Goal: Find contact information: Find contact information

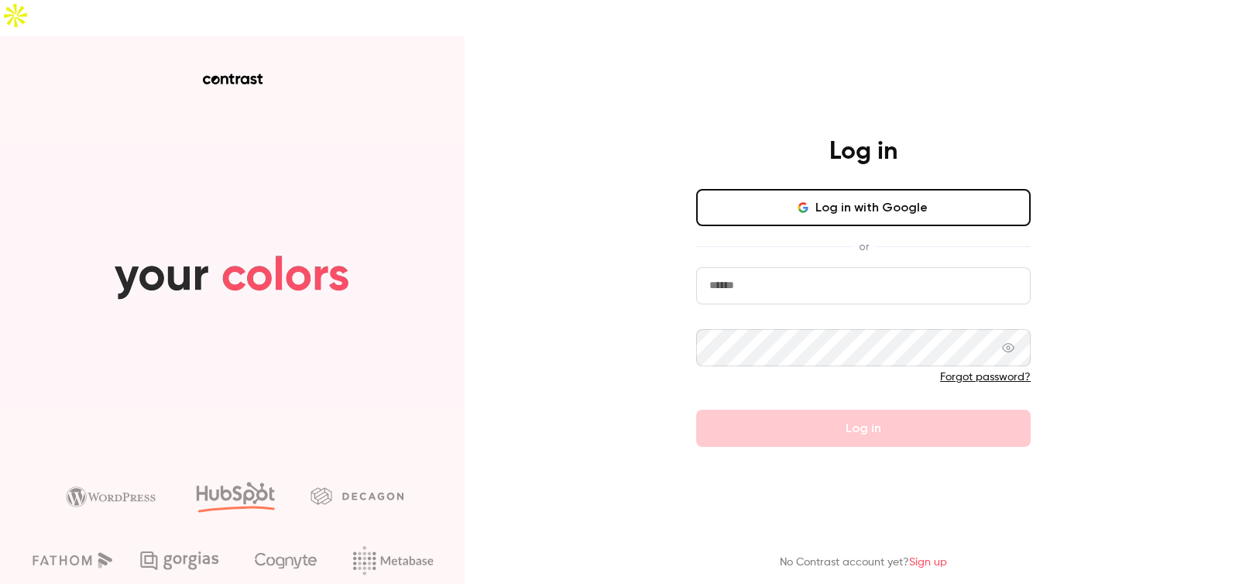
click at [696, 304] on div at bounding box center [696, 304] width 0 height 0
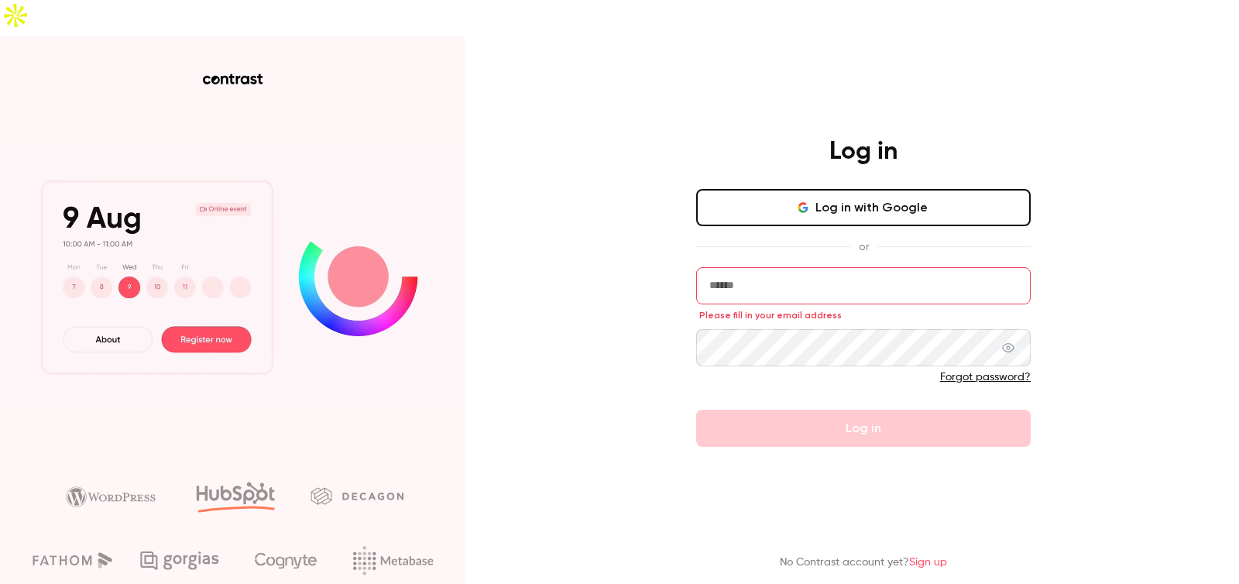
click at [888, 189] on button "Log in with Google" at bounding box center [863, 207] width 335 height 37
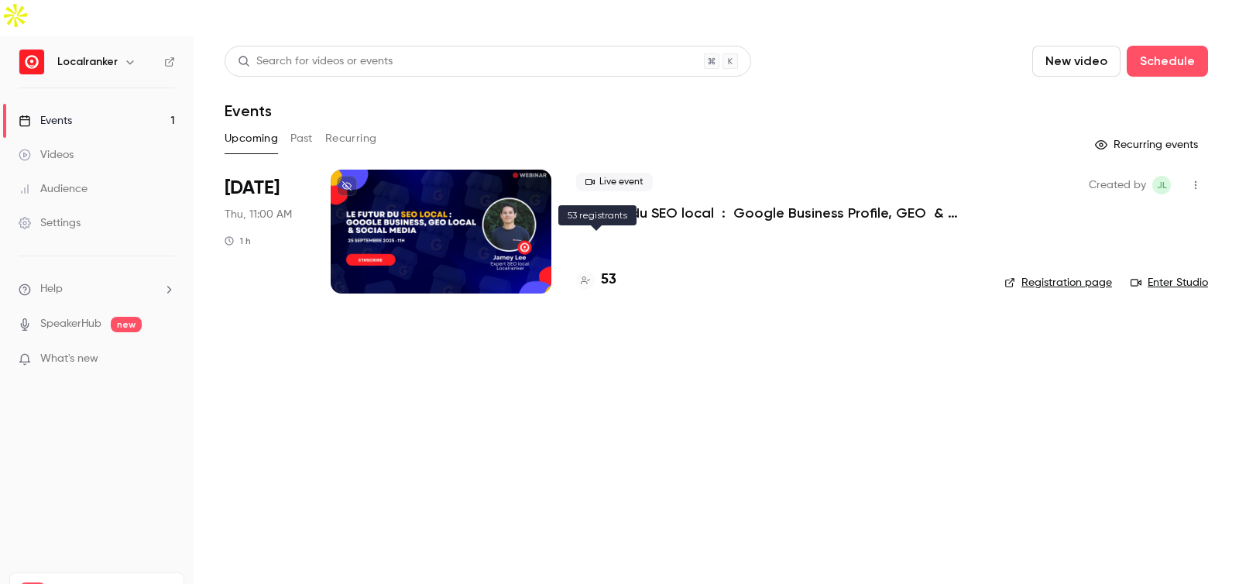
click at [610, 270] on h4 "53" at bounding box center [608, 280] width 15 height 21
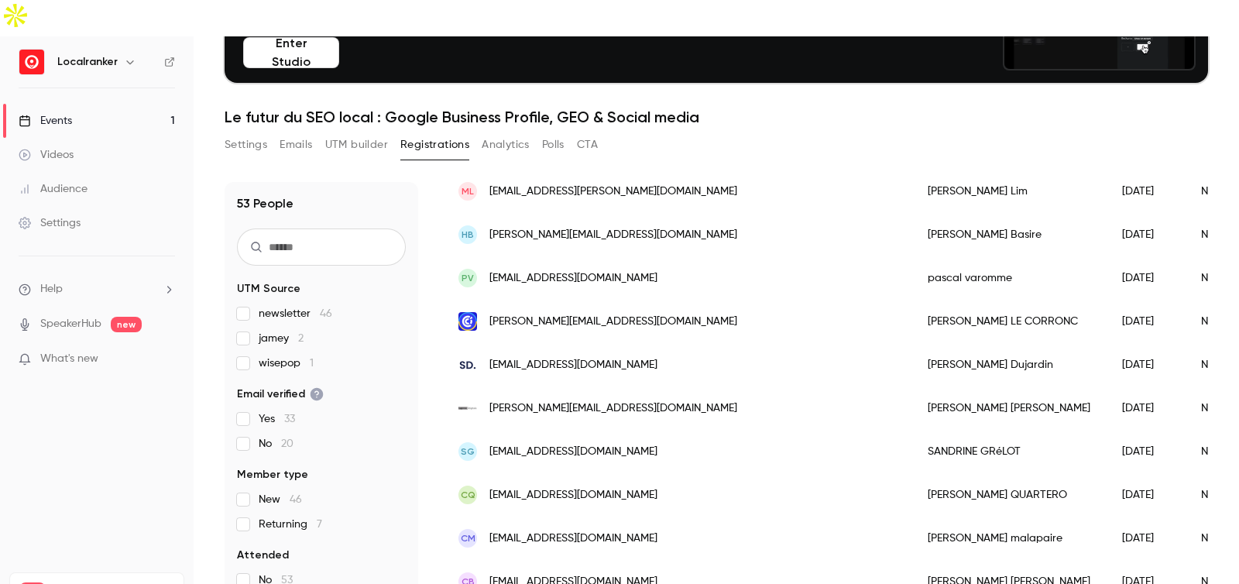
copy span "[DOMAIN_NAME]"
drag, startPoint x: 655, startPoint y: 328, endPoint x: 538, endPoint y: 328, distance: 117.0
click at [538, 343] on div "[EMAIL_ADDRESS][DOMAIN_NAME]" at bounding box center [677, 364] width 469 height 43
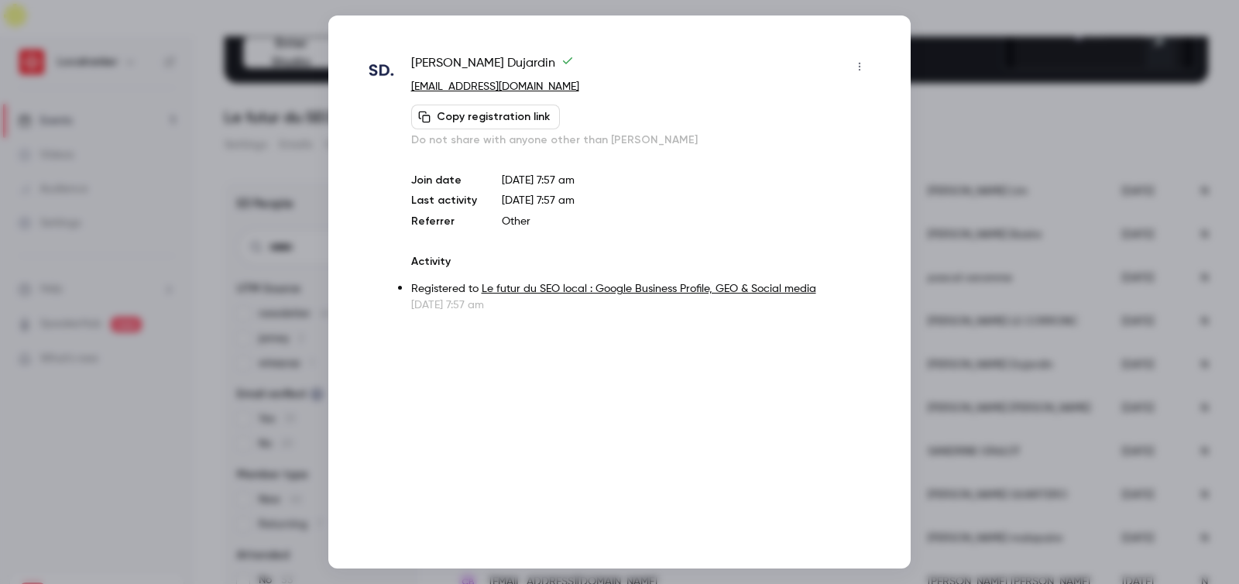
click at [983, 272] on div at bounding box center [619, 292] width 1239 height 584
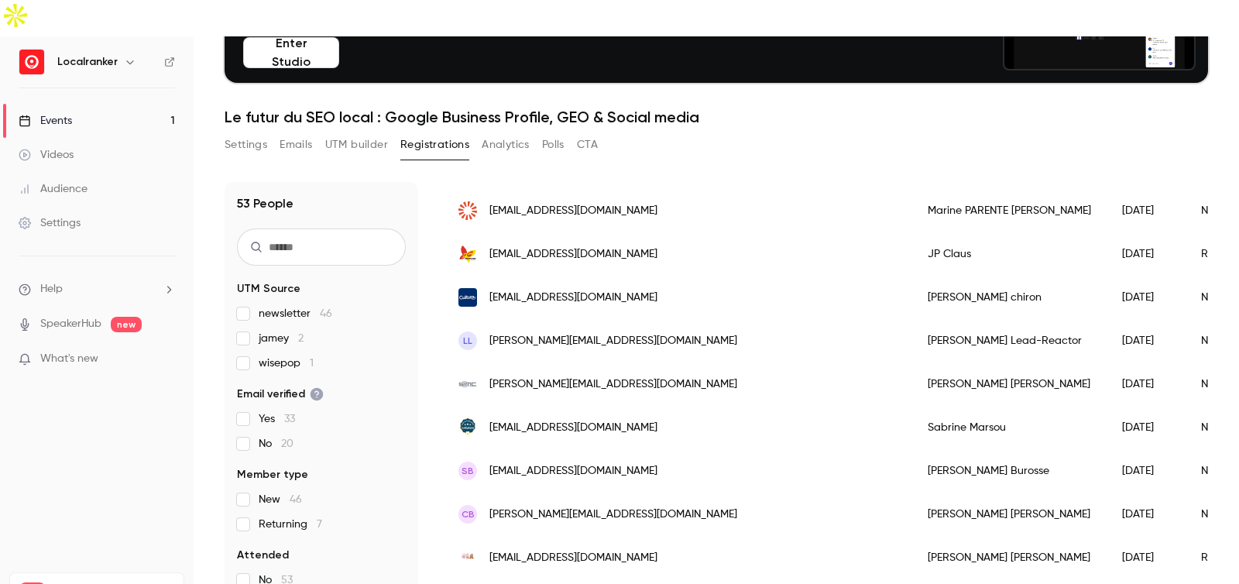
scroll to position [1281, 0]
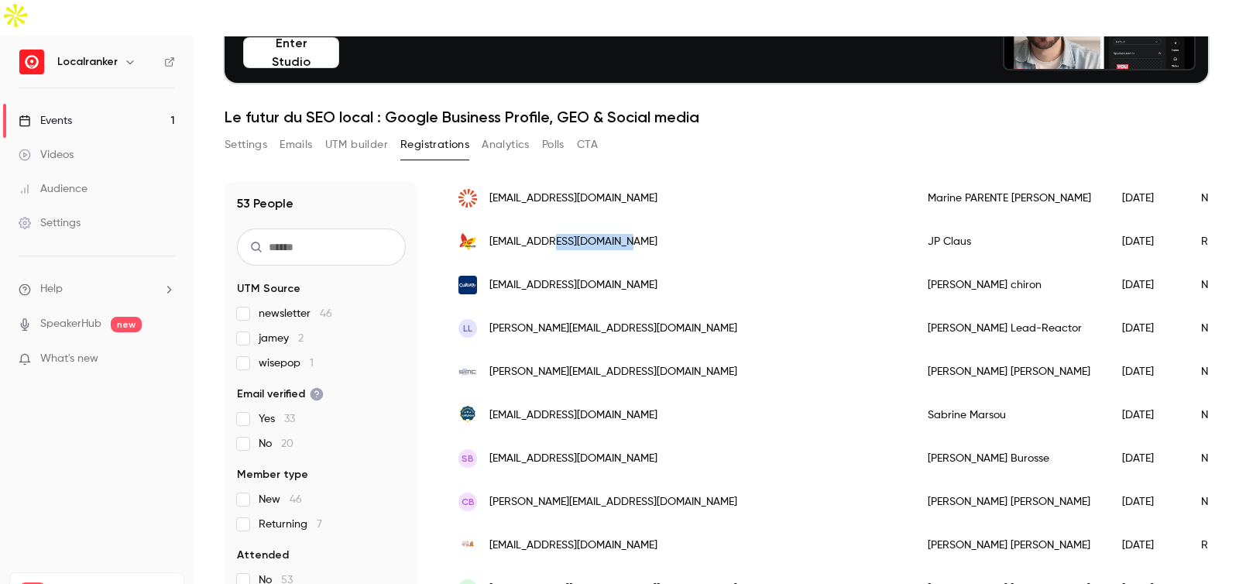
copy span "[DOMAIN_NAME]"
drag, startPoint x: 644, startPoint y: 206, endPoint x: 565, endPoint y: 208, distance: 78.2
click at [565, 220] on div "[EMAIL_ADDRESS][DOMAIN_NAME]" at bounding box center [677, 241] width 469 height 43
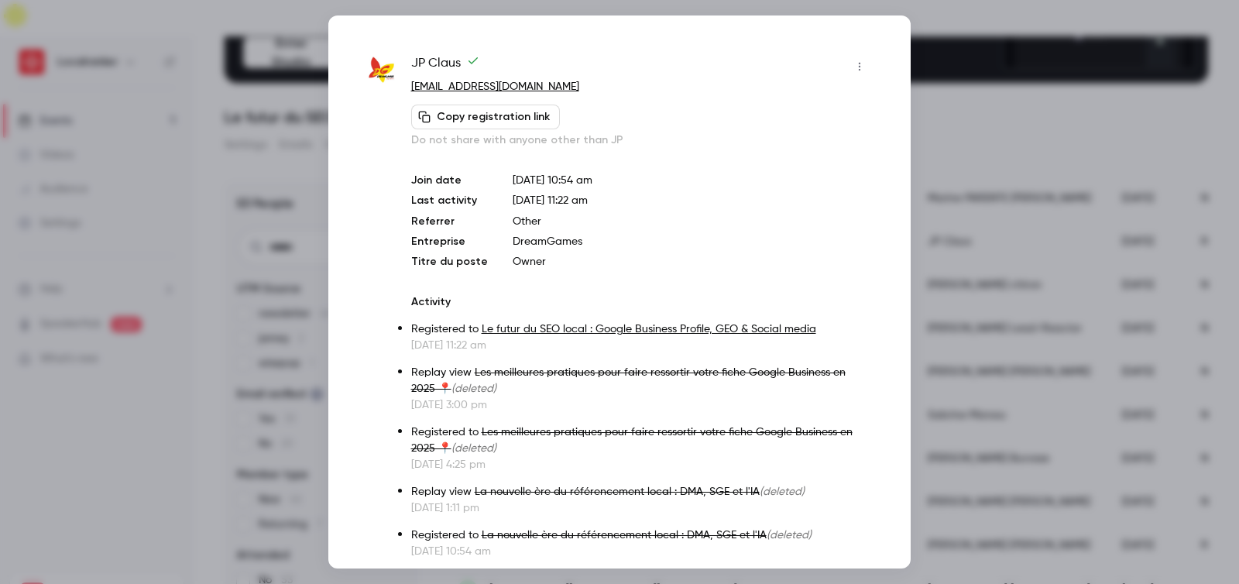
click at [1024, 196] on div at bounding box center [619, 292] width 1239 height 584
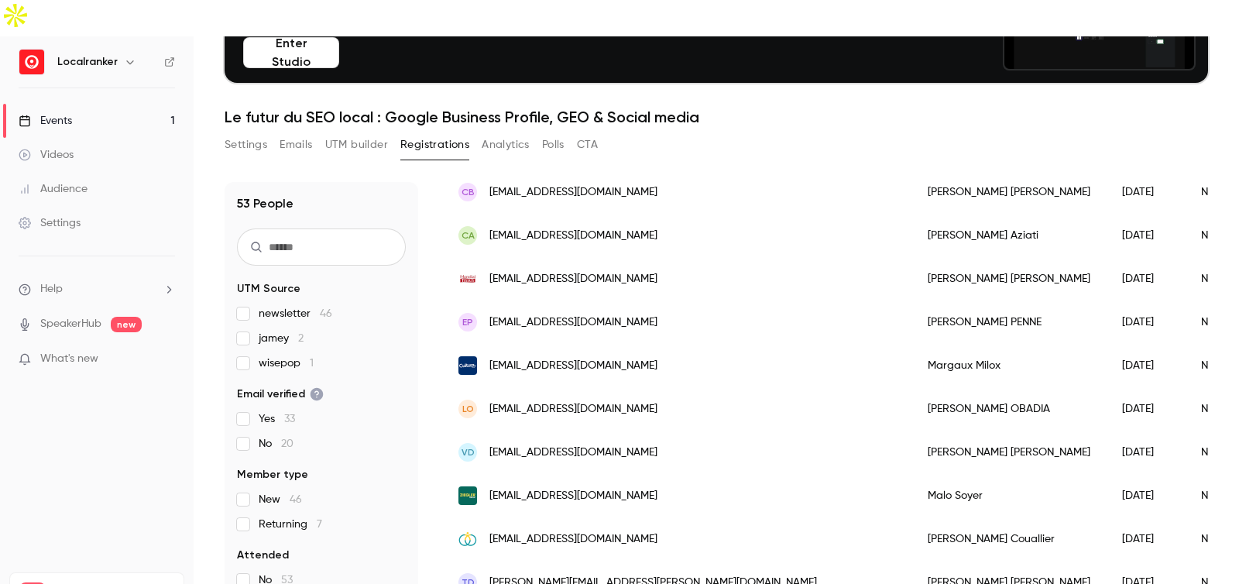
scroll to position [551, 0]
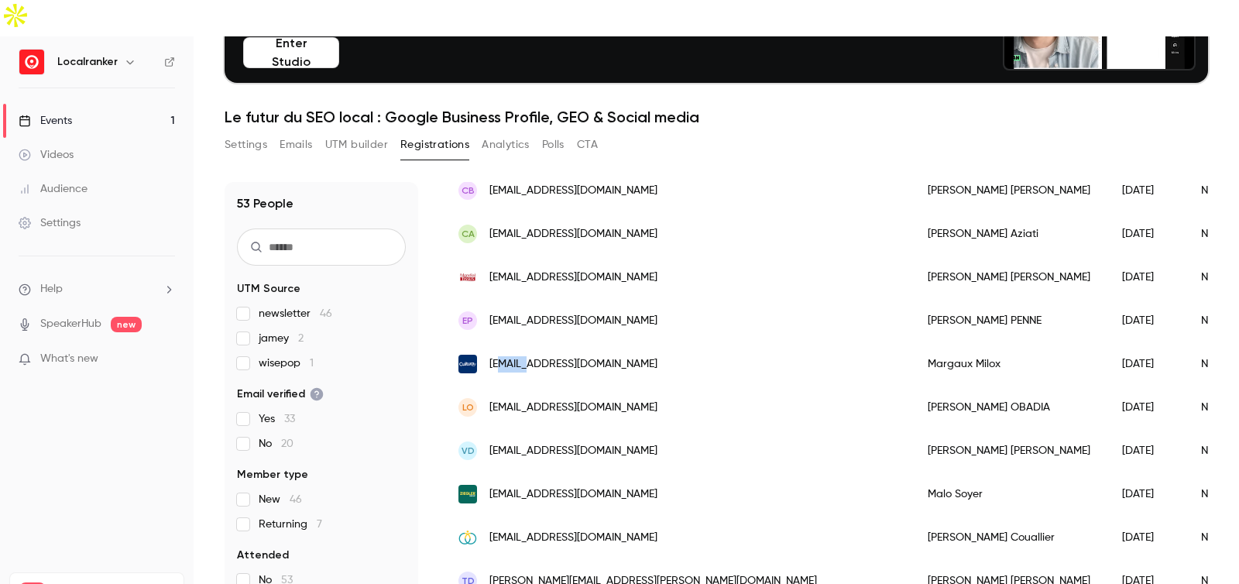
copy span "milox"
drag, startPoint x: 526, startPoint y: 328, endPoint x: 501, endPoint y: 327, distance: 24.8
click at [501, 356] on span "[EMAIL_ADDRESS][DOMAIN_NAME]" at bounding box center [574, 364] width 168 height 16
